Goal: Task Accomplishment & Management: Use online tool/utility

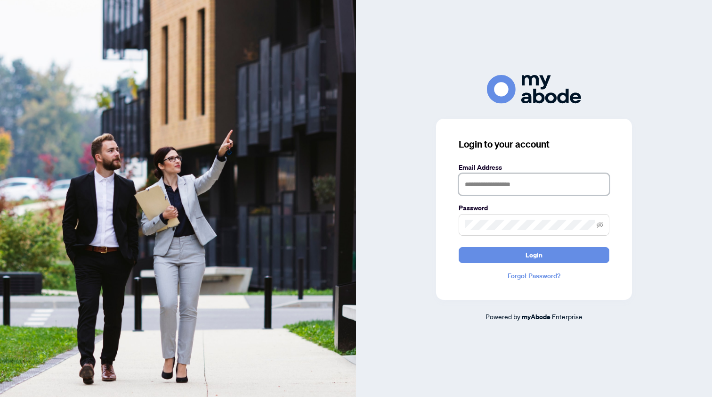
type input "**********"
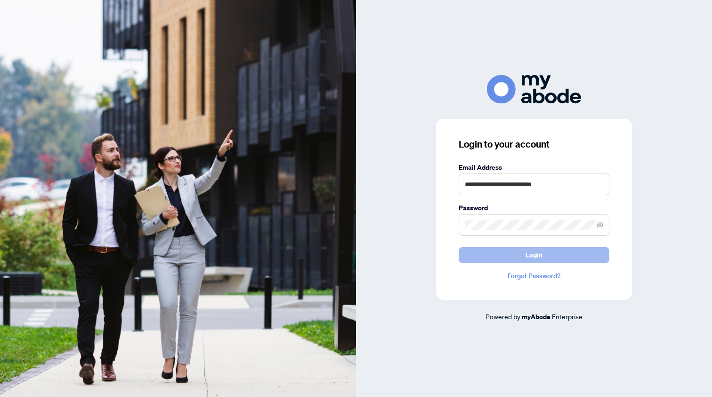
click at [503, 255] on button "Login" at bounding box center [534, 255] width 151 height 16
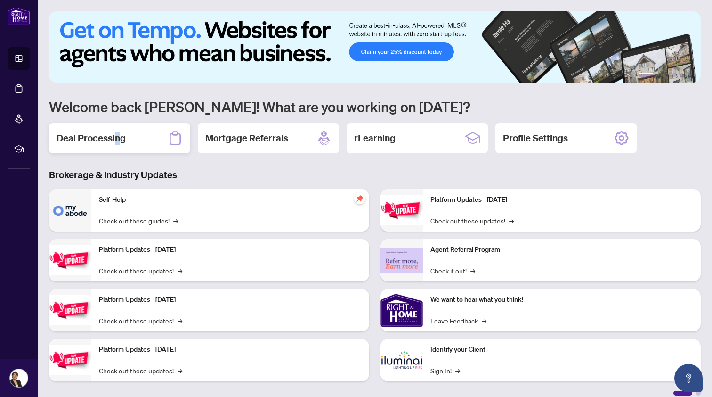
click at [117, 142] on h2 "Deal Processing" at bounding box center [91, 137] width 69 height 13
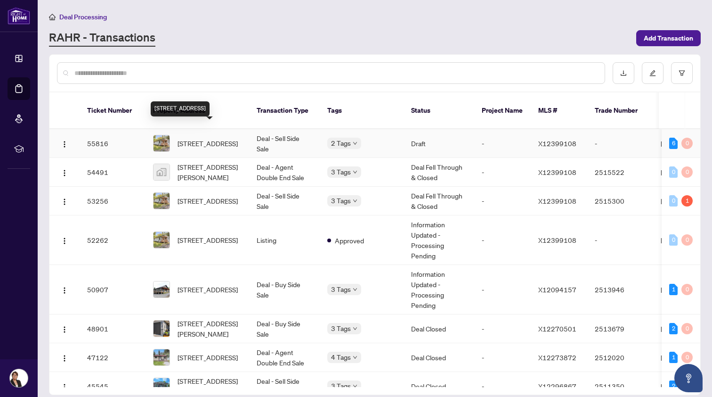
click at [198, 138] on span "[STREET_ADDRESS]" at bounding box center [208, 143] width 60 height 10
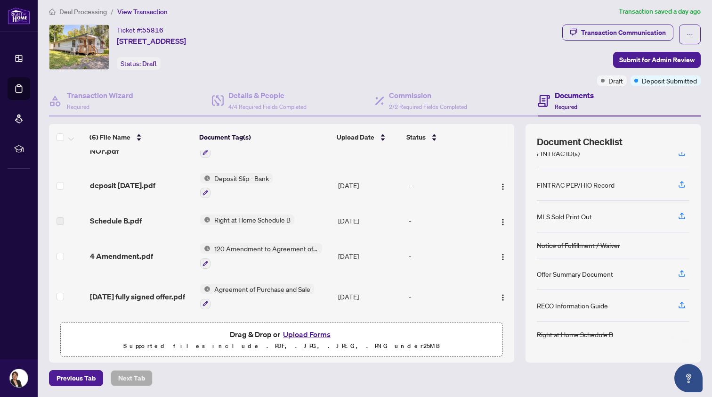
scroll to position [70, 0]
click at [312, 334] on button "Upload Forms" at bounding box center [306, 334] width 53 height 12
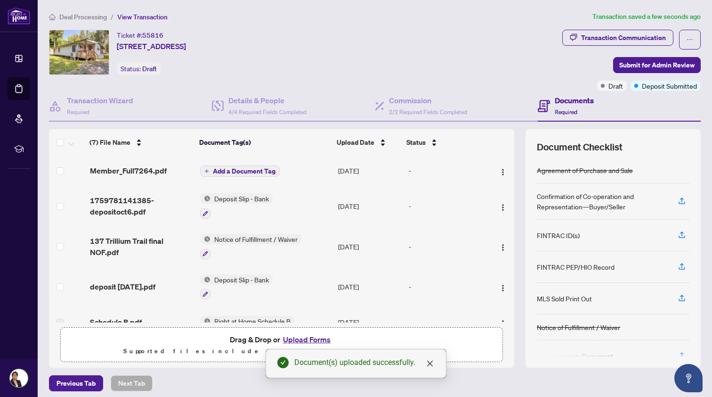
scroll to position [0, 0]
click at [247, 171] on span "Add a Document Tag" at bounding box center [244, 171] width 63 height 7
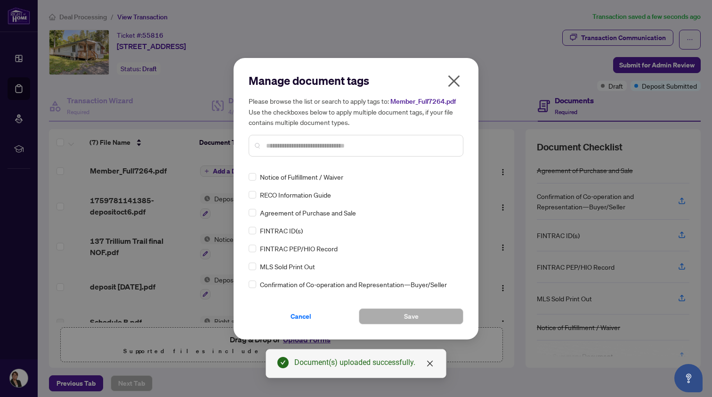
click at [273, 145] on input "text" at bounding box center [360, 145] width 189 height 10
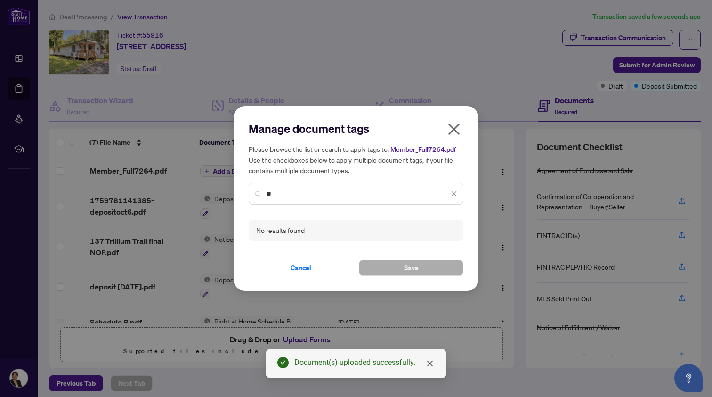
type input "*"
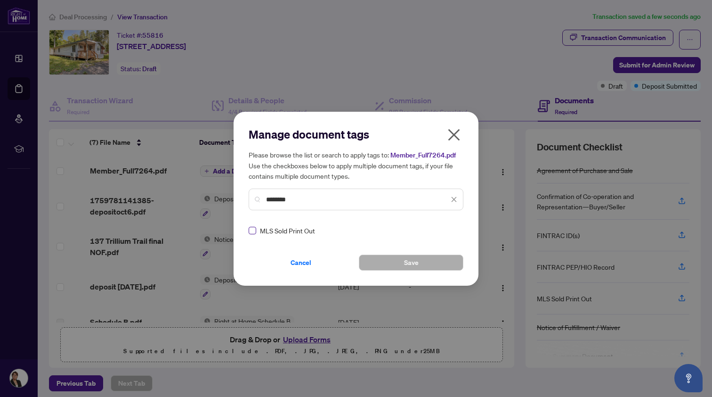
type input "********"
click at [407, 259] on span "Save" at bounding box center [411, 262] width 15 height 15
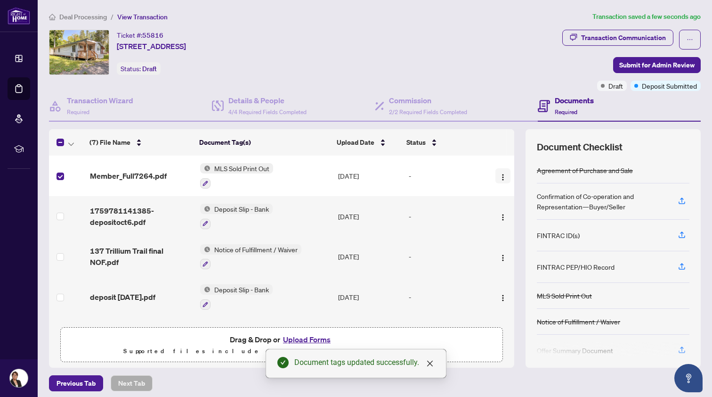
click at [496, 176] on button "button" at bounding box center [503, 175] width 15 height 15
click at [465, 176] on div "-" at bounding box center [448, 176] width 78 height 10
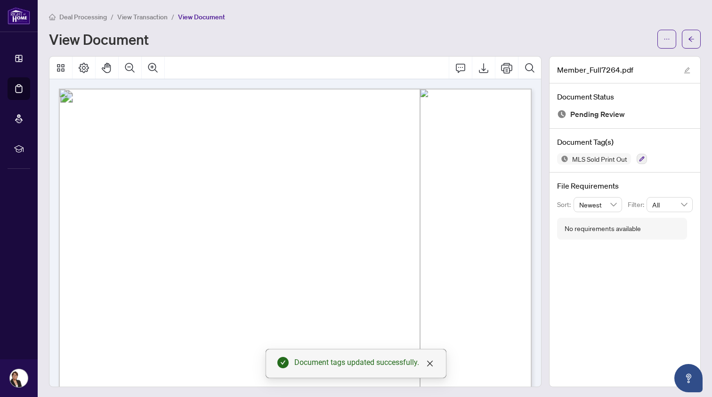
click at [143, 16] on span "View Transaction" at bounding box center [142, 17] width 50 height 8
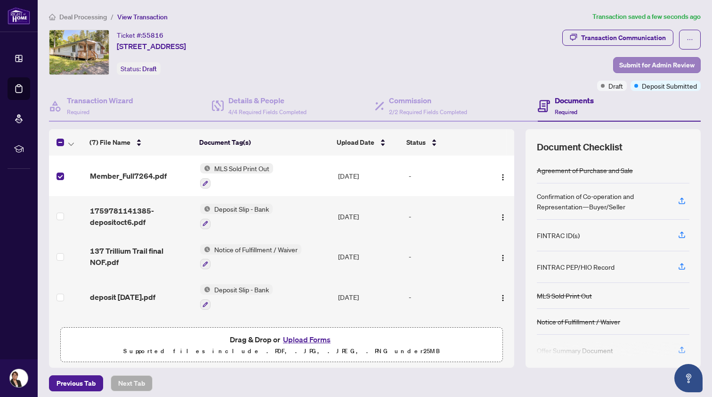
click at [649, 62] on span "Submit for Admin Review" at bounding box center [657, 64] width 75 height 15
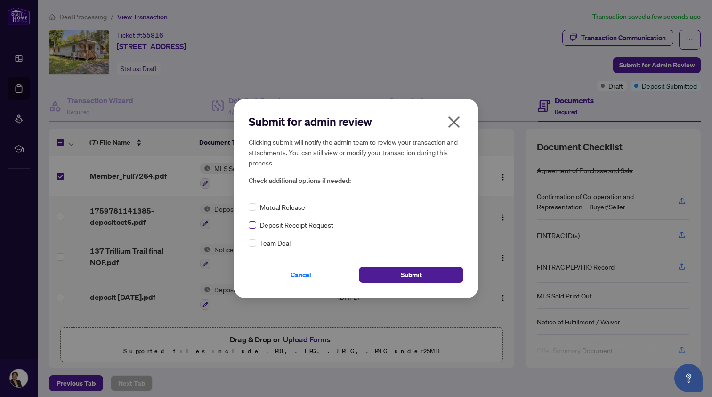
click at [254, 225] on span at bounding box center [253, 225] width 8 height 8
click at [406, 271] on span "Submit" at bounding box center [411, 274] width 21 height 15
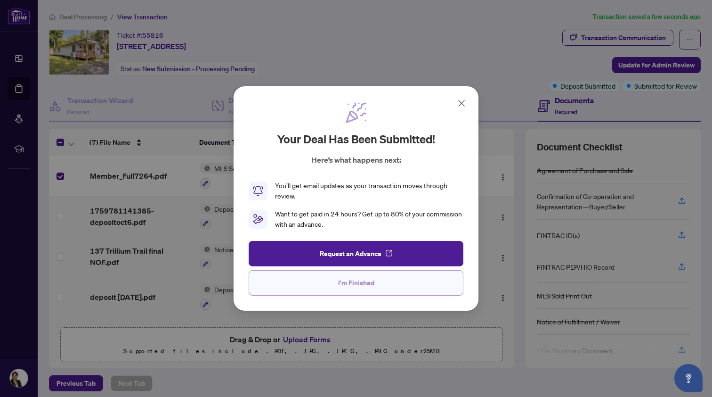
click at [360, 279] on span "I'm Finished" at bounding box center [356, 282] width 36 height 15
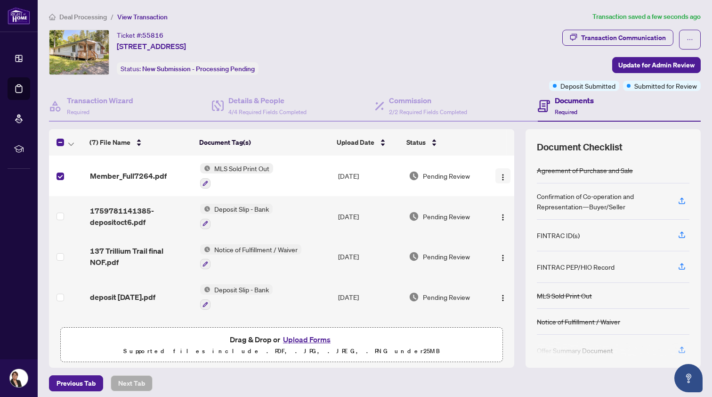
click at [499, 172] on span "button" at bounding box center [503, 176] width 8 height 10
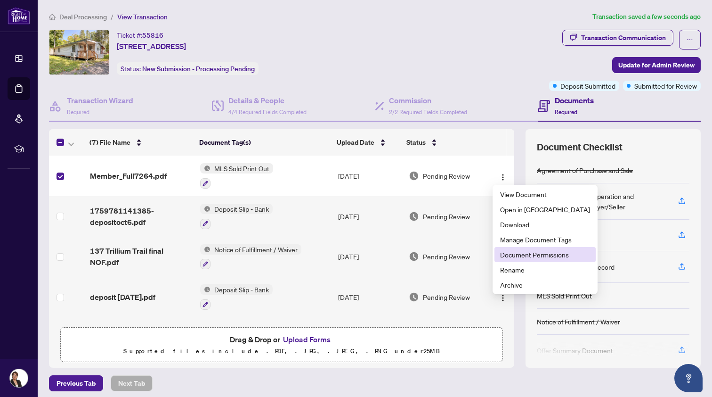
click at [506, 253] on span "Document Permissions" at bounding box center [545, 254] width 90 height 10
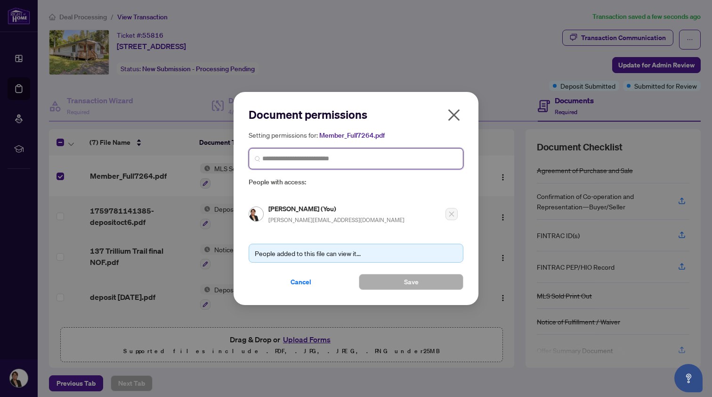
click at [300, 158] on input "search" at bounding box center [359, 159] width 195 height 10
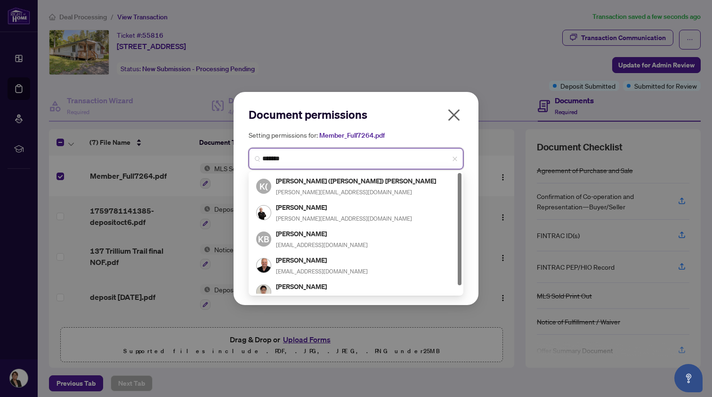
type input "*******"
drag, startPoint x: 300, startPoint y: 158, endPoint x: 305, endPoint y: 207, distance: 49.2
click at [305, 207] on h5 "[PERSON_NAME]" at bounding box center [344, 207] width 136 height 11
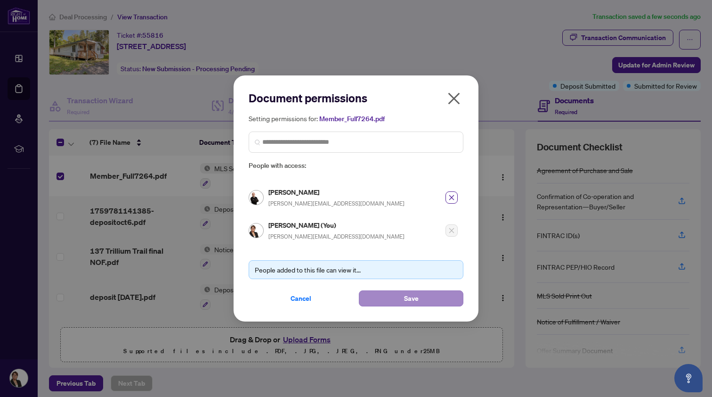
click at [411, 297] on span "Save" at bounding box center [411, 298] width 15 height 15
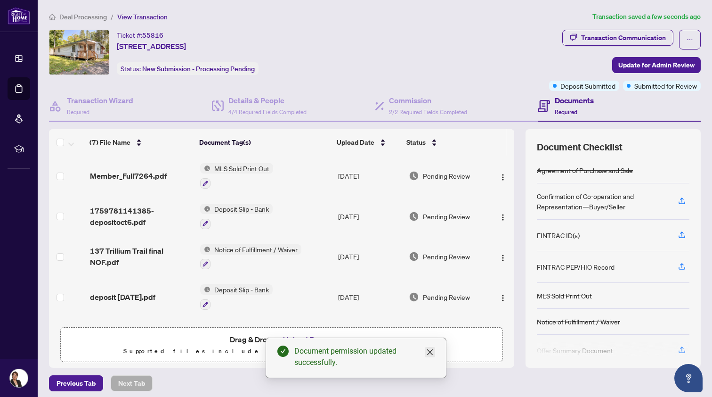
click at [430, 352] on icon "close" at bounding box center [430, 352] width 6 height 6
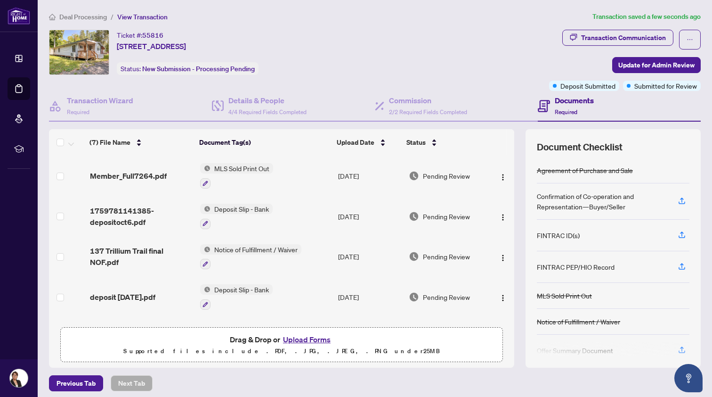
click at [88, 16] on span "Deal Processing" at bounding box center [83, 17] width 48 height 8
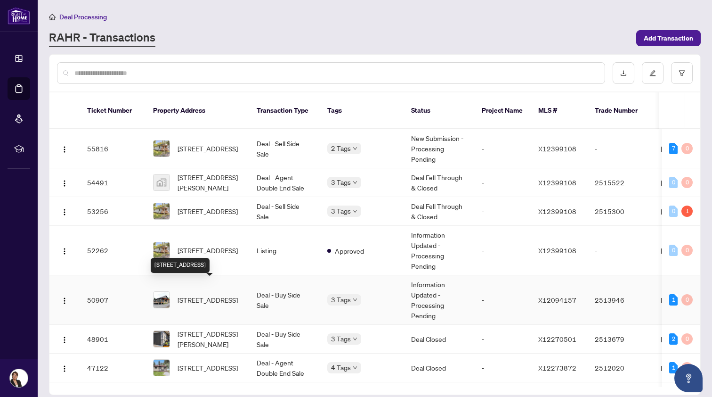
click at [188, 295] on span "[STREET_ADDRESS]" at bounding box center [208, 300] width 60 height 10
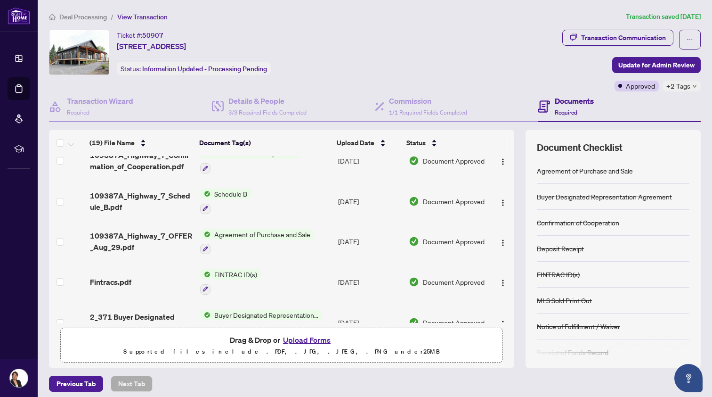
scroll to position [536, 0]
click at [261, 233] on span "Agreement of Purchase and Sale" at bounding box center [263, 233] width 104 height 10
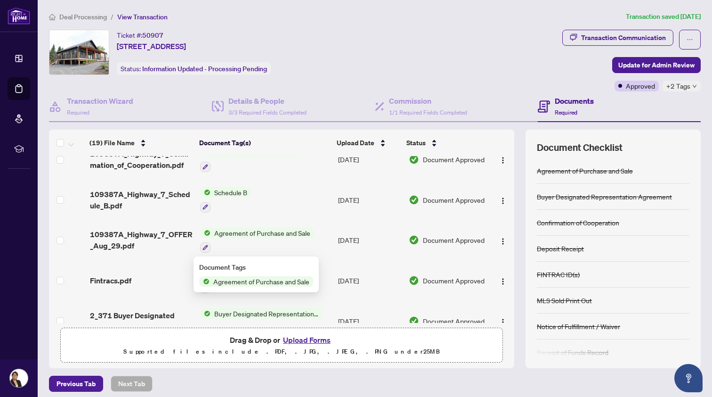
click at [261, 233] on span "Agreement of Purchase and Sale" at bounding box center [263, 233] width 104 height 10
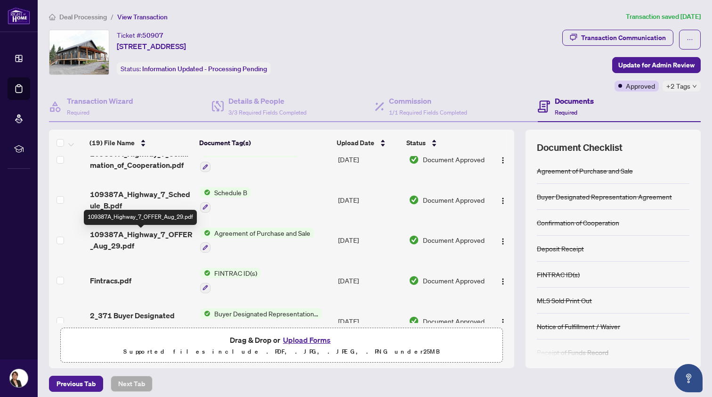
click at [132, 233] on span "109387A_Highway_7_OFFER_Aug_29.pdf" at bounding box center [141, 240] width 103 height 23
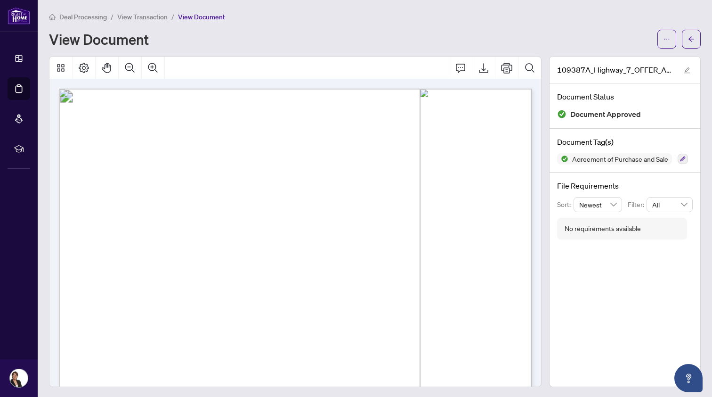
click at [85, 16] on span "Deal Processing" at bounding box center [83, 17] width 48 height 8
